Goal: Register for event/course

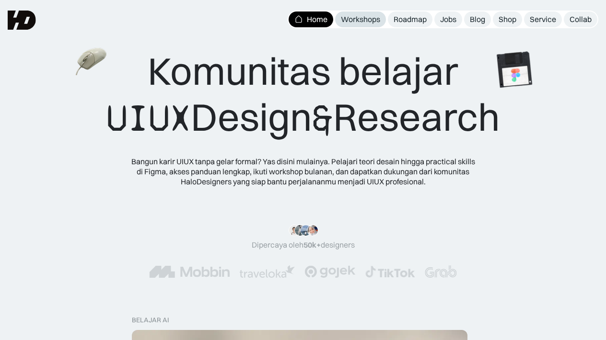
click at [361, 20] on div "Workshops" at bounding box center [360, 19] width 39 height 10
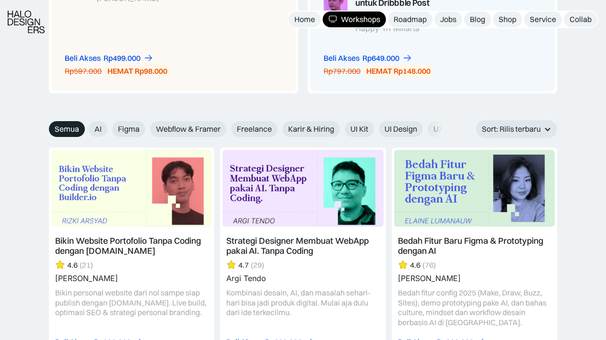
scroll to position [1007, 0]
click at [359, 124] on span "UI Kit" at bounding box center [359, 129] width 18 height 10
click at [341, 122] on input "UI Kit" at bounding box center [338, 125] width 6 height 6
radio input "true"
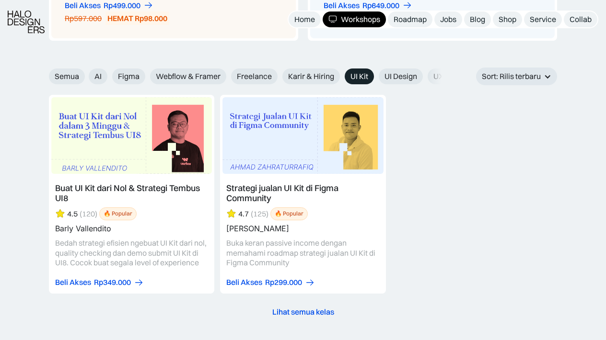
scroll to position [1067, 0]
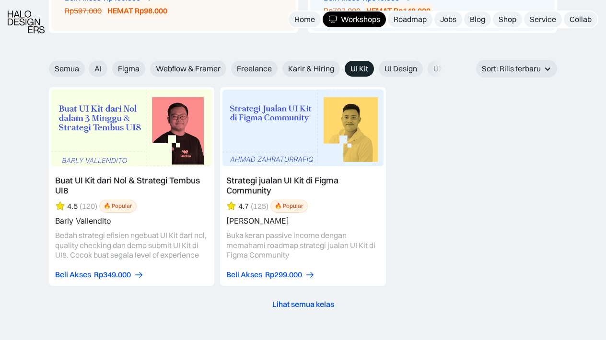
click at [293, 171] on link at bounding box center [302, 186] width 165 height 199
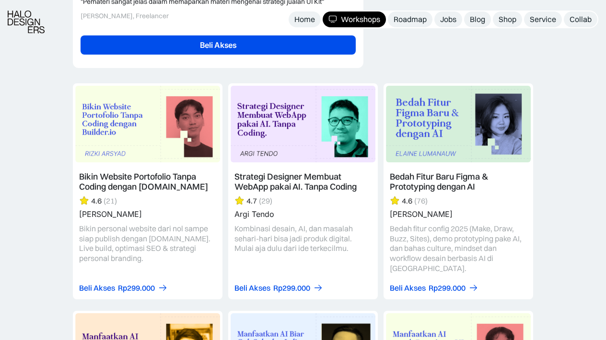
scroll to position [2465, 0]
